Goal: Information Seeking & Learning: Learn about a topic

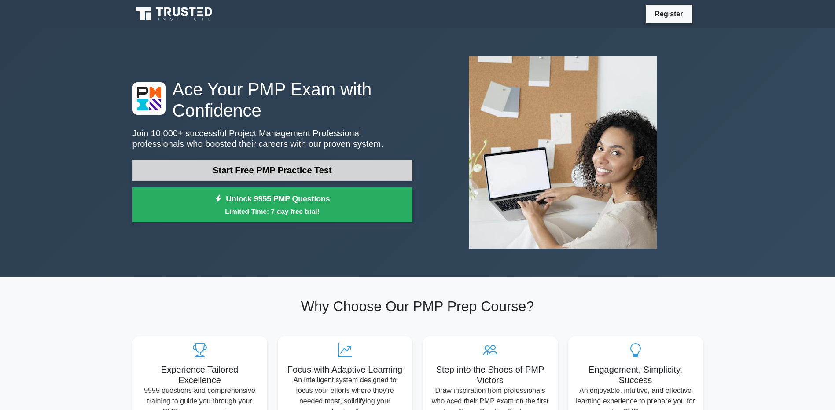
click at [172, 166] on link "Start Free PMP Practice Test" at bounding box center [272, 170] width 280 height 21
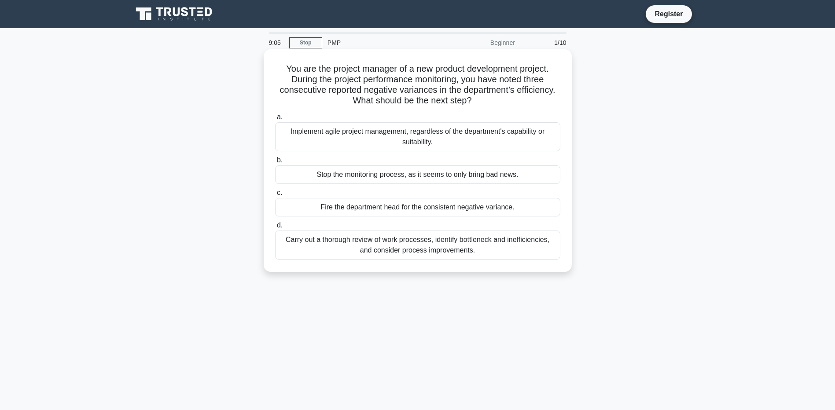
click at [299, 245] on div "Carry out a thorough review of work processes, identify bottleneck and ineffici…" at bounding box center [417, 245] width 285 height 29
click at [275, 228] on input "d. Carry out a thorough review of work processes, identify bottleneck and ineff…" at bounding box center [275, 226] width 0 height 6
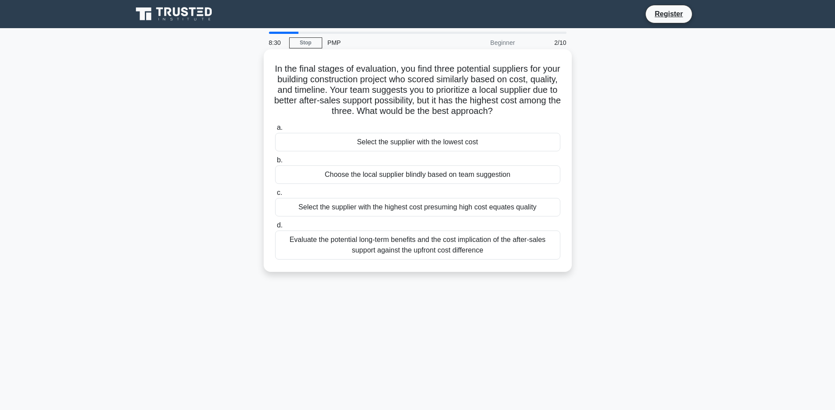
click at [340, 240] on div "Evaluate the potential long-term benefits and the cost implication of the after…" at bounding box center [417, 245] width 285 height 29
click at [275, 228] on input "d. Evaluate the potential long-term benefits and the cost implication of the af…" at bounding box center [275, 226] width 0 height 6
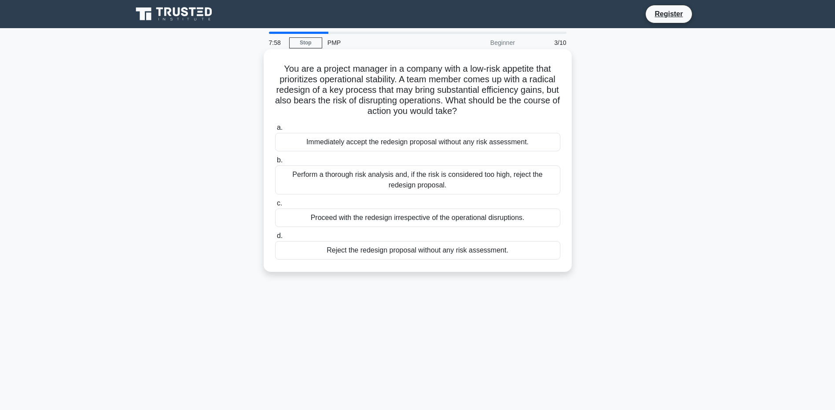
click at [402, 176] on div "Perform a thorough risk analysis and, if the risk is considered too high, rejec…" at bounding box center [417, 179] width 285 height 29
click at [275, 163] on input "b. Perform a thorough risk analysis and, if the risk is considered too high, re…" at bounding box center [275, 161] width 0 height 6
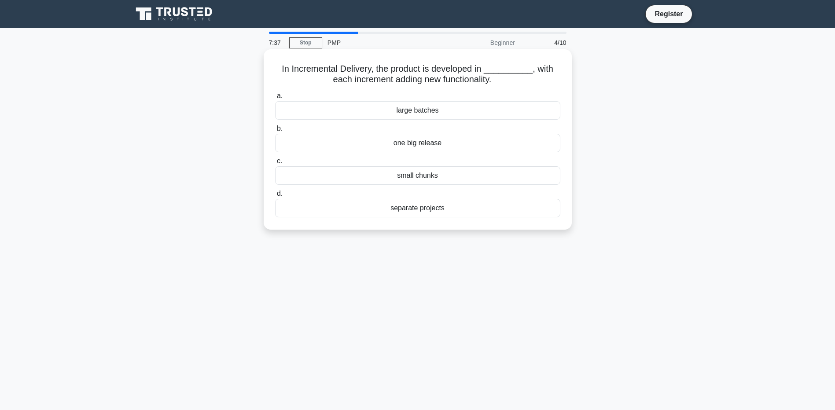
click at [424, 173] on div "small chunks" at bounding box center [417, 175] width 285 height 18
click at [275, 164] on input "c. small chunks" at bounding box center [275, 161] width 0 height 6
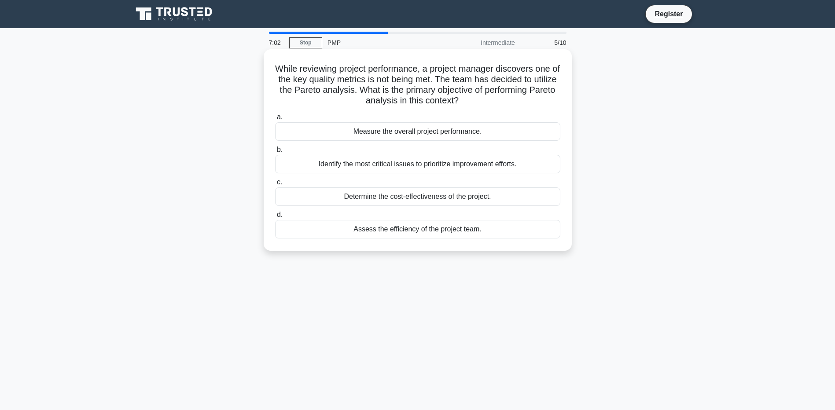
click at [465, 166] on div "Identify the most critical issues to prioritize improvement efforts." at bounding box center [417, 164] width 285 height 18
click at [275, 153] on input "b. Identify the most critical issues to prioritize improvement efforts." at bounding box center [275, 150] width 0 height 6
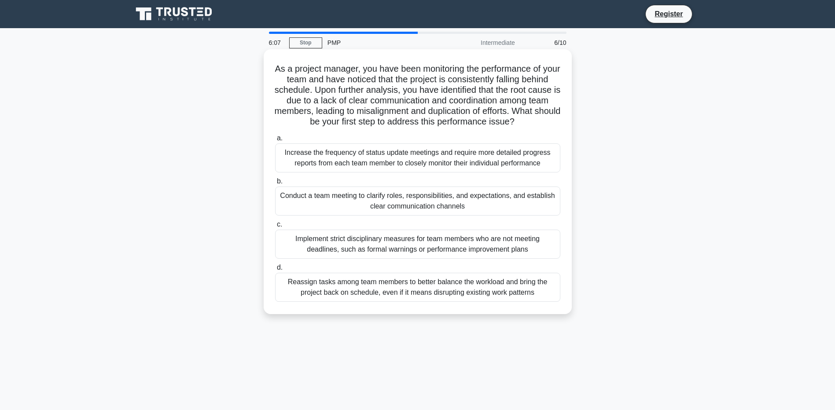
click at [362, 206] on div "Conduct a team meeting to clarify roles, responsibilities, and expectations, an…" at bounding box center [417, 201] width 285 height 29
click at [275, 184] on input "b. Conduct a team meeting to clarify roles, responsibilities, and expectations,…" at bounding box center [275, 182] width 0 height 6
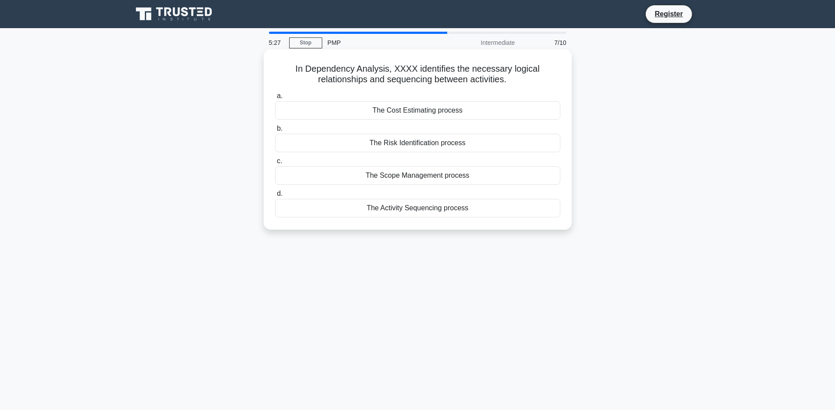
click at [426, 208] on div "The Activity Sequencing process" at bounding box center [417, 208] width 285 height 18
click at [275, 197] on input "d. The Activity Sequencing process" at bounding box center [275, 194] width 0 height 6
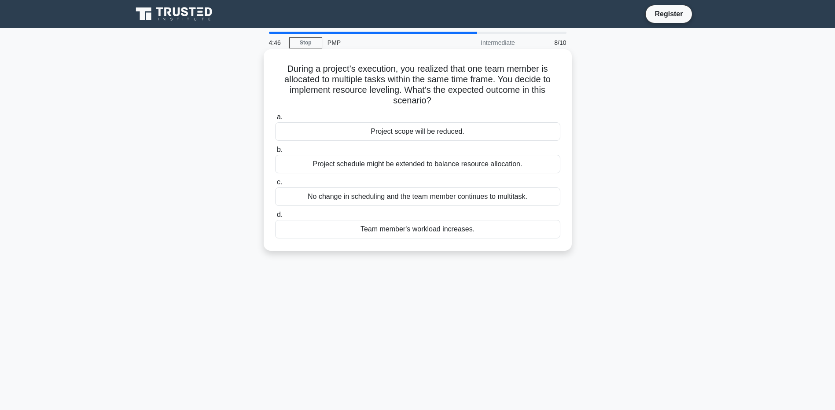
click at [460, 166] on div "Project schedule might be extended to balance resource allocation." at bounding box center [417, 164] width 285 height 18
click at [275, 153] on input "b. Project schedule might be extended to balance resource allocation." at bounding box center [275, 150] width 0 height 6
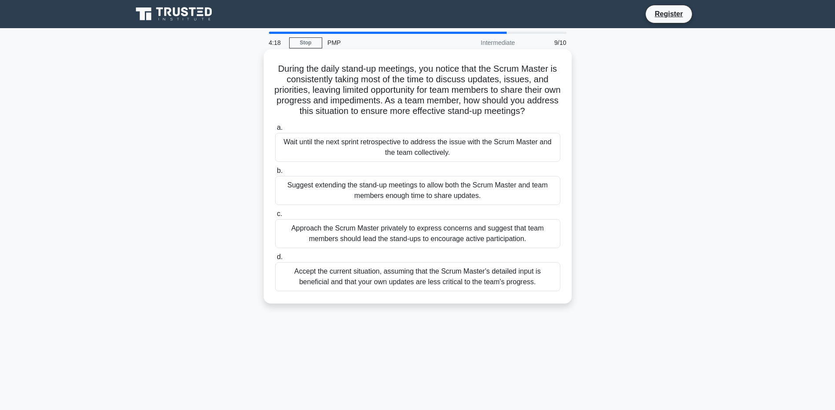
click at [520, 232] on div "Approach the Scrum Master privately to express concerns and suggest that team m…" at bounding box center [417, 233] width 285 height 29
click at [275, 217] on input "c. Approach the Scrum Master privately to express concerns and suggest that tea…" at bounding box center [275, 214] width 0 height 6
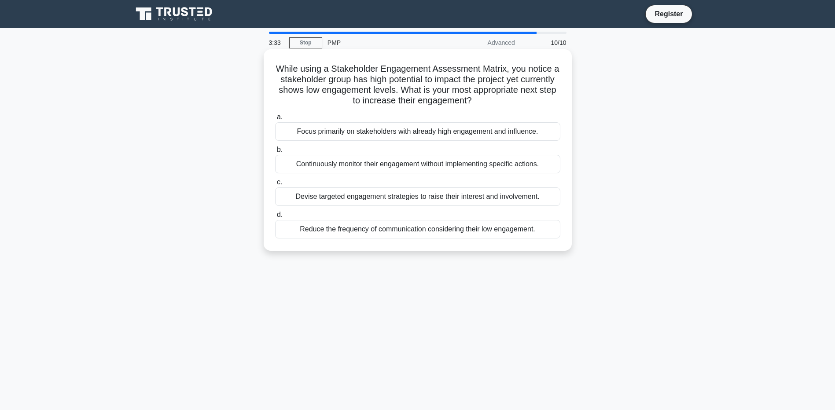
click at [403, 197] on div "Devise targeted engagement strategies to raise their interest and involvement." at bounding box center [417, 196] width 285 height 18
click at [275, 185] on input "c. Devise targeted engagement strategies to raise their interest and involvemen…" at bounding box center [275, 183] width 0 height 6
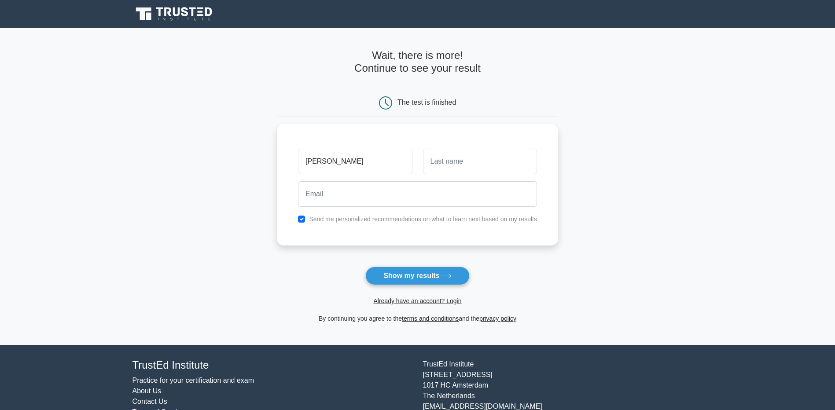
type input "[PERSON_NAME]"
type input "Just"
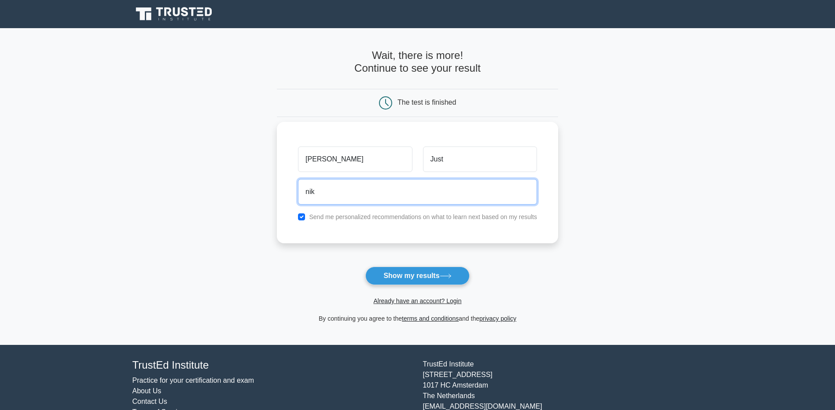
type input "[EMAIL_ADDRESS][DOMAIN_NAME]"
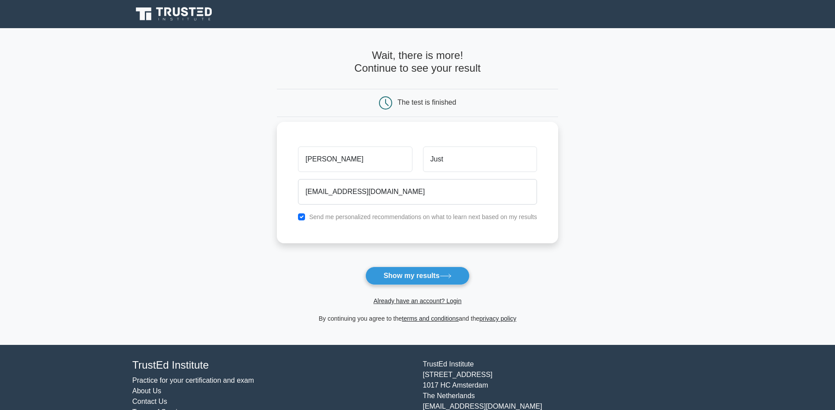
click at [306, 218] on div "Send me personalized recommendations on what to learn next based on my results" at bounding box center [417, 217] width 249 height 11
click at [302, 220] on input "checkbox" at bounding box center [301, 216] width 7 height 7
checkbox input "false"
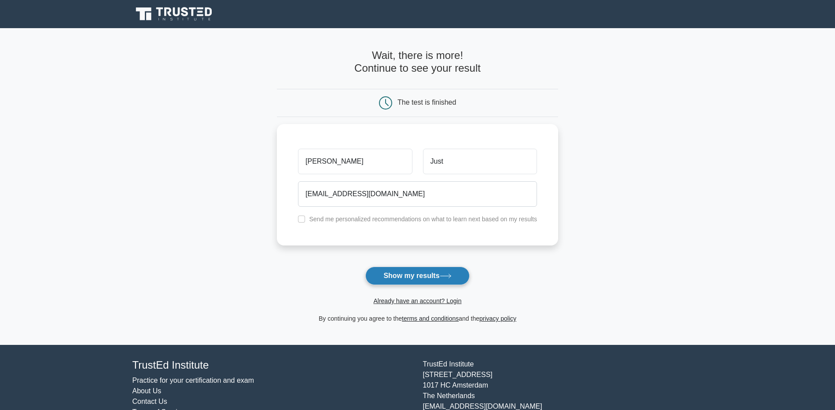
click at [389, 276] on button "Show my results" at bounding box center [417, 276] width 104 height 18
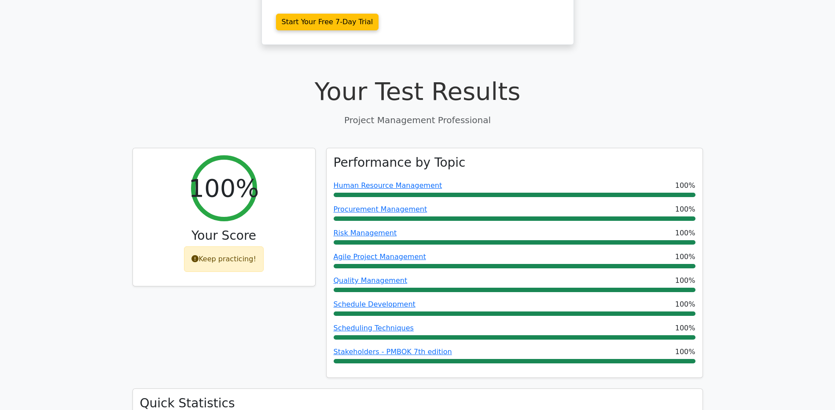
scroll to position [264, 0]
